Goal: Transaction & Acquisition: Purchase product/service

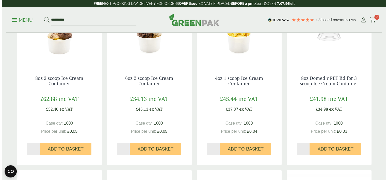
scroll to position [118, 0]
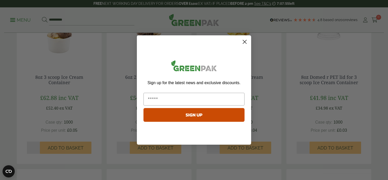
drag, startPoint x: 387, startPoint y: 13, endPoint x: 382, endPoint y: 36, distance: 23.7
click at [245, 39] on circle "Close dialog" at bounding box center [245, 42] width 8 height 8
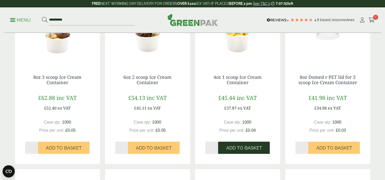
click at [236, 144] on button "Add to Basket" at bounding box center [244, 148] width 52 height 12
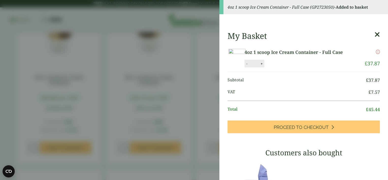
click at [264, 66] on button "+" at bounding box center [261, 64] width 5 height 4
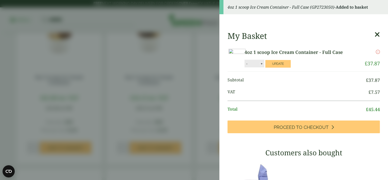
click at [264, 66] on button "+" at bounding box center [261, 64] width 5 height 4
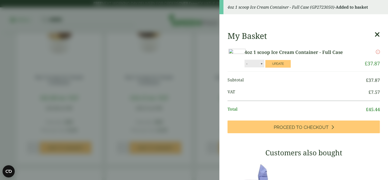
click at [264, 66] on button "+" at bounding box center [261, 64] width 5 height 4
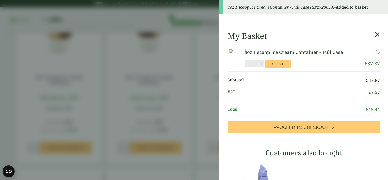
click at [264, 66] on button "+" at bounding box center [261, 64] width 5 height 4
type input "**"
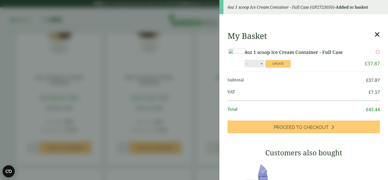
click at [291, 75] on div "My Basket 4oz 1 scoop Ice Cream Container - Full Case 4oz 1 scoop Ice Cream Con…" at bounding box center [304, 177] width 169 height 301
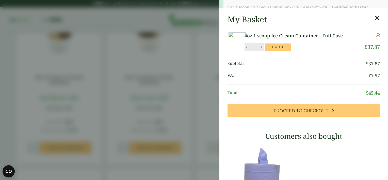
click at [291, 75] on li "VAT £ 7.57" at bounding box center [304, 77] width 153 height 14
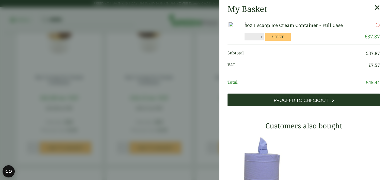
drag, startPoint x: 291, startPoint y: 75, endPoint x: 298, endPoint y: 113, distance: 38.8
click at [298, 103] on span "Proceed to Checkout" at bounding box center [301, 101] width 55 height 6
